Goal: Browse casually

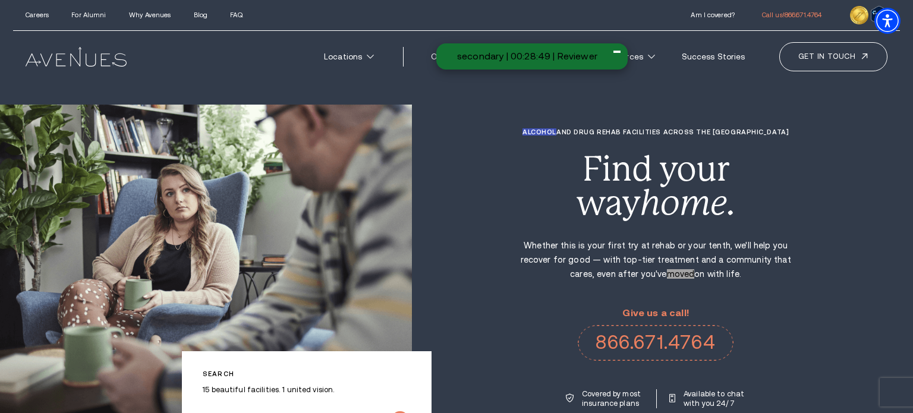
click at [806, 209] on div "Alcohol and Drug Rehab Facilities across the [GEOGRAPHIC_DATA] Find your way ho…" at bounding box center [662, 268] width 501 height 280
